Goal: Information Seeking & Learning: Find specific page/section

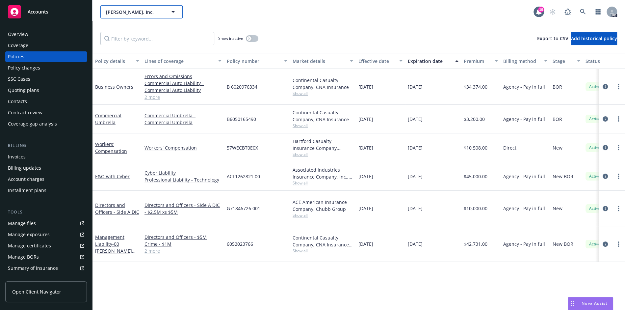
drag, startPoint x: 0, startPoint y: 0, endPoint x: 147, endPoint y: 14, distance: 148.2
click at [147, 14] on span "[PERSON_NAME], Inc." at bounding box center [134, 12] width 57 height 7
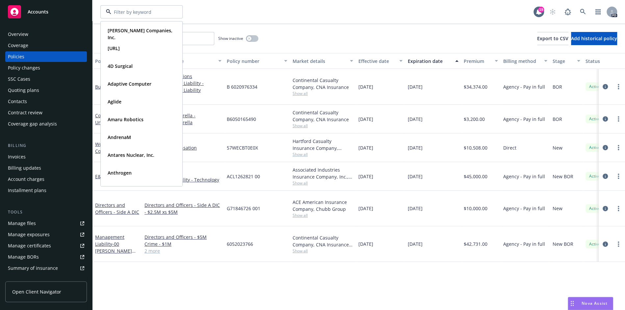
click at [291, 27] on div "Show inactive Export to CSV Add historical policy" at bounding box center [359, 38] width 533 height 29
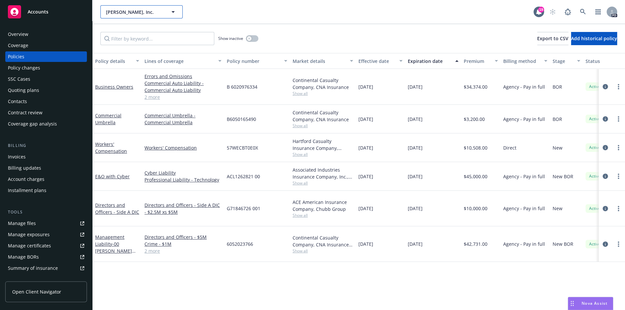
click at [152, 17] on button "[PERSON_NAME], Inc." at bounding box center [141, 11] width 82 height 13
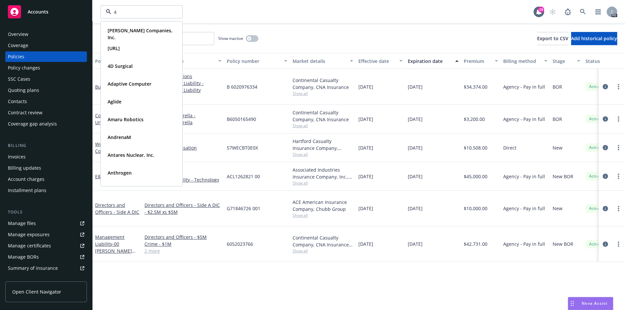
type input "4d"
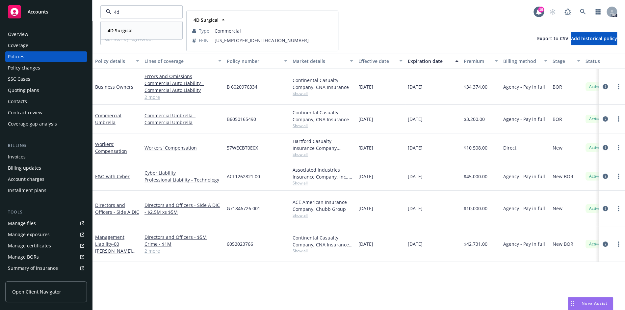
click at [140, 31] on div "4D Surgical" at bounding box center [141, 31] width 73 height 10
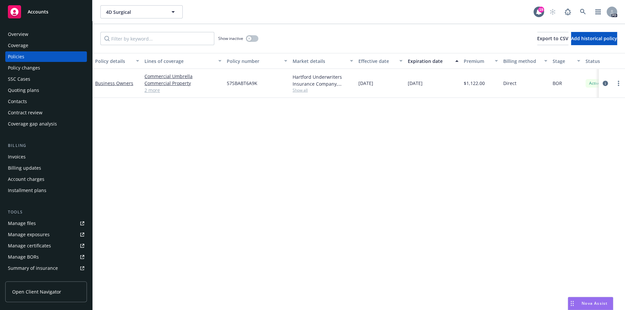
click at [118, 86] on div "Business Owners" at bounding box center [117, 83] width 44 height 7
click at [118, 84] on link "Business Owners" at bounding box center [114, 83] width 38 height 6
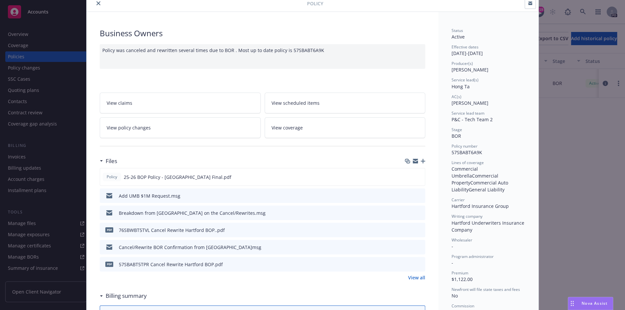
scroll to position [37, 0]
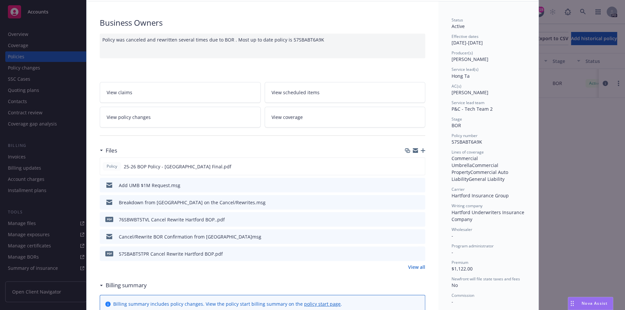
click at [46, 268] on div "Policy Business Owners Policy was canceled and rewritten several times due to B…" at bounding box center [312, 155] width 625 height 310
click at [44, 95] on div "Policy Business Owners Policy was canceled and rewritten several times due to B…" at bounding box center [312, 155] width 625 height 310
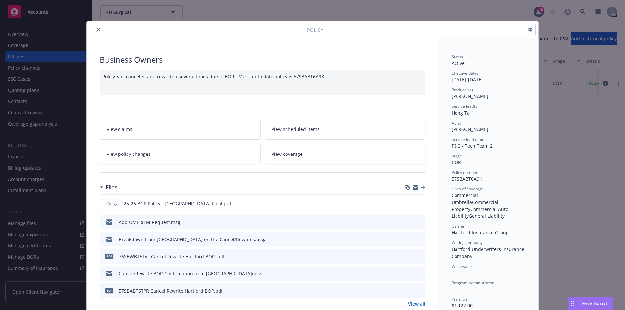
click at [99, 30] on icon "close" at bounding box center [98, 30] width 4 height 4
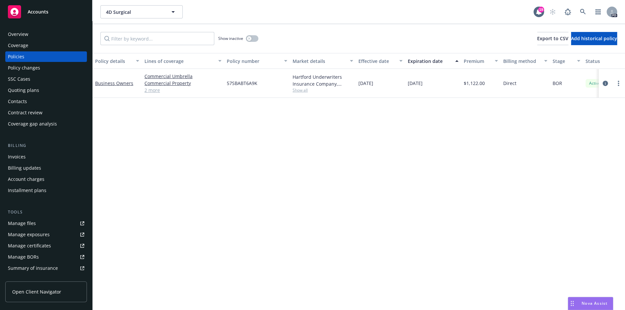
click at [39, 91] on div "Quoting plans" at bounding box center [46, 90] width 76 height 11
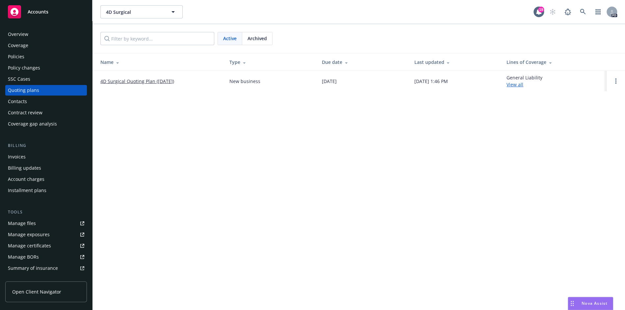
click at [24, 30] on div "Overview" at bounding box center [18, 34] width 20 height 11
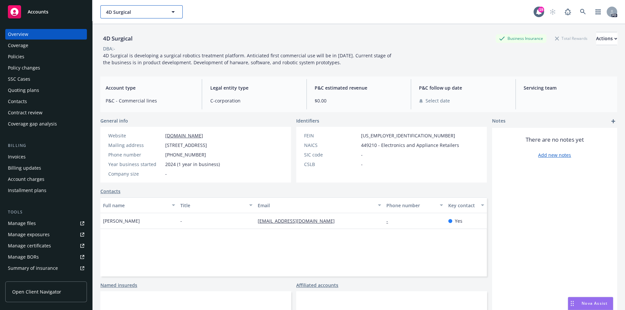
click at [169, 9] on button "4D Surgical" at bounding box center [141, 11] width 82 height 13
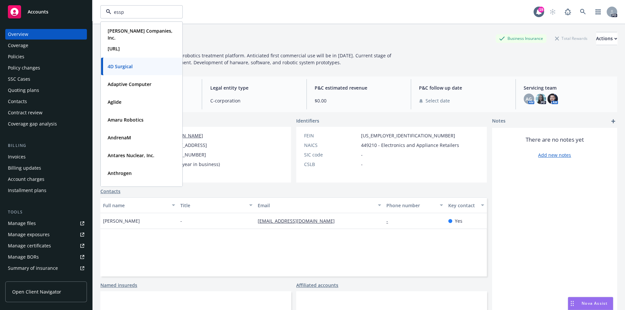
type input "esspo"
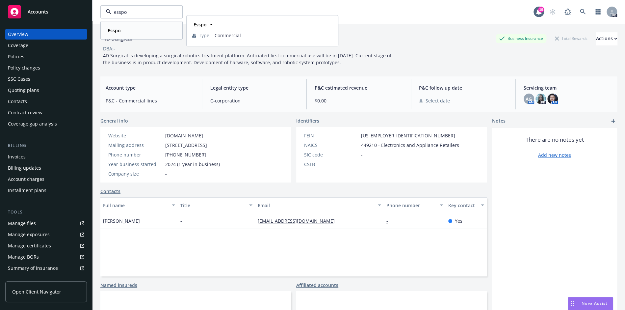
click at [132, 37] on div "Esspo Type Commercial" at bounding box center [141, 30] width 81 height 17
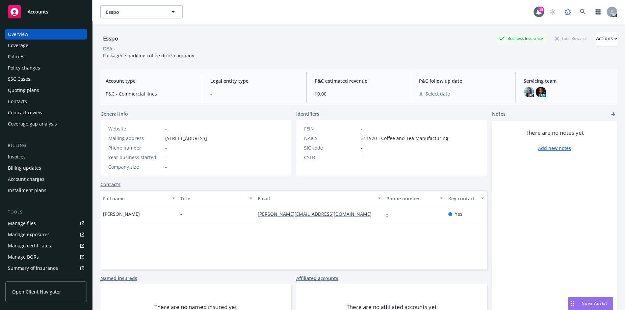
click at [31, 57] on div "Policies" at bounding box center [46, 56] width 76 height 11
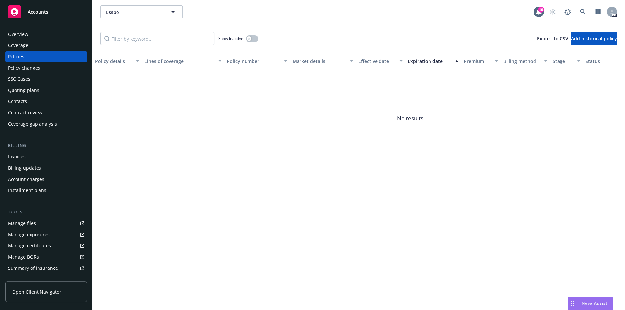
click at [35, 89] on div "Quoting plans" at bounding box center [23, 90] width 31 height 11
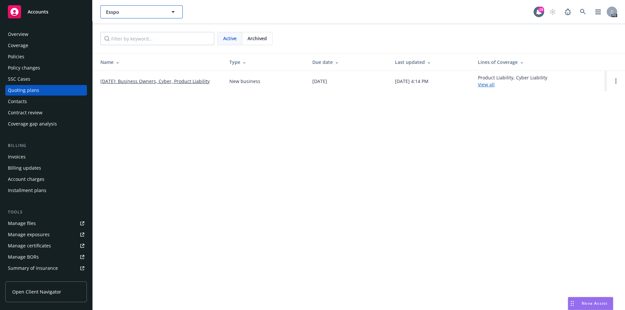
click at [151, 14] on span "Esspo" at bounding box center [134, 12] width 57 height 7
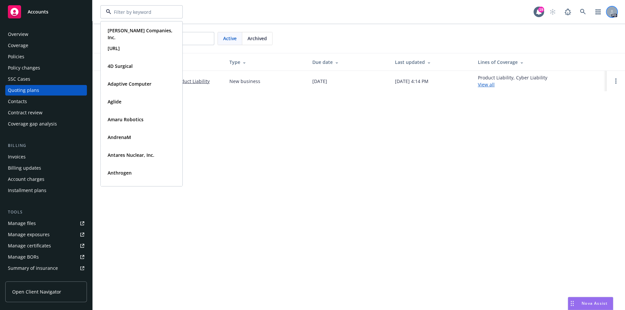
click at [611, 15] on div at bounding box center [612, 12] width 11 height 11
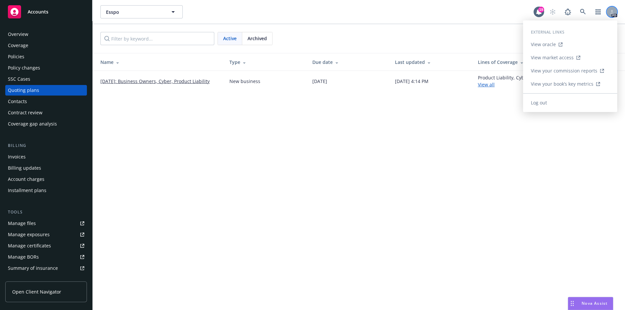
click at [610, 14] on div at bounding box center [612, 12] width 11 height 11
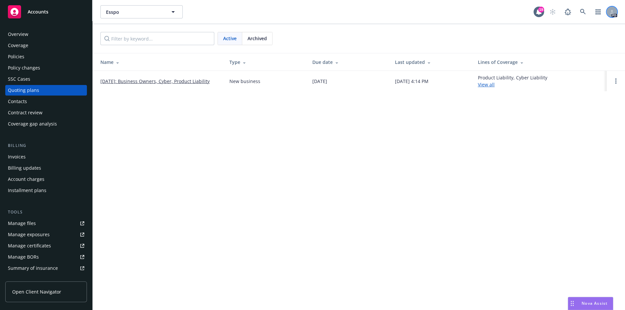
click at [608, 13] on div at bounding box center [612, 12] width 11 height 11
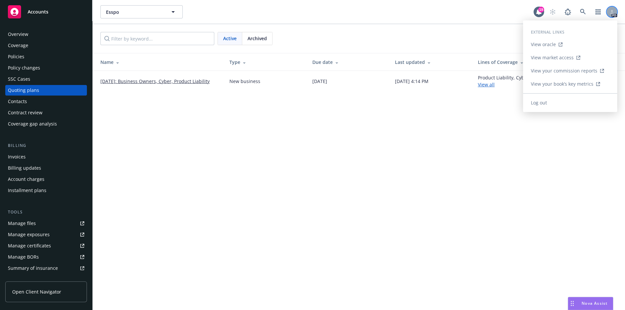
click at [608, 13] on div at bounding box center [612, 12] width 11 height 11
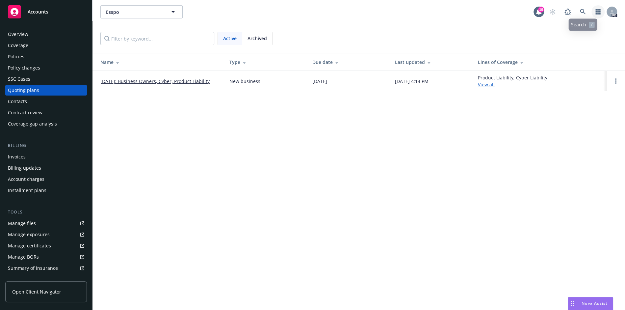
click at [598, 16] on link "button" at bounding box center [598, 11] width 13 height 13
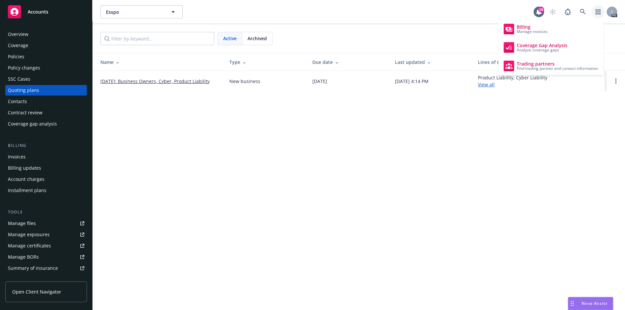
click at [598, 16] on link "button" at bounding box center [598, 11] width 13 height 13
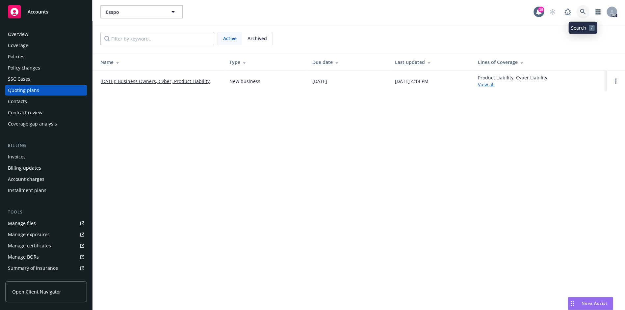
click at [584, 11] on icon at bounding box center [583, 12] width 6 height 6
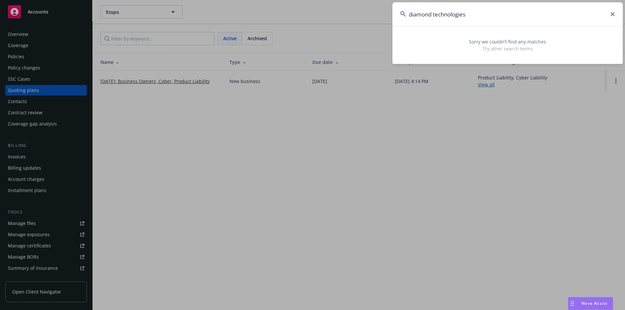
type input "diamond technologies"
